Goal: Transaction & Acquisition: Purchase product/service

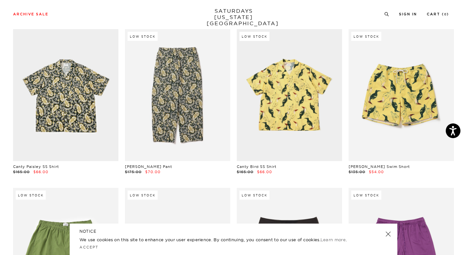
scroll to position [3527, 4]
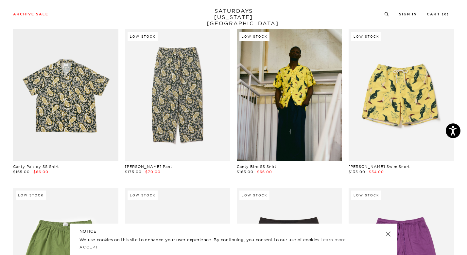
click at [268, 126] on link at bounding box center [289, 95] width 105 height 132
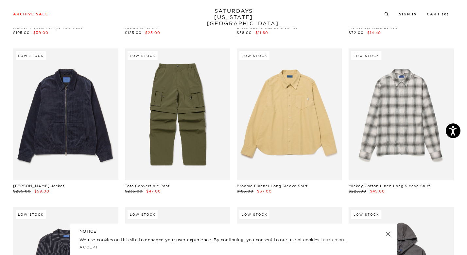
scroll to position [7175, 4]
